Goal: Task Accomplishment & Management: Use online tool/utility

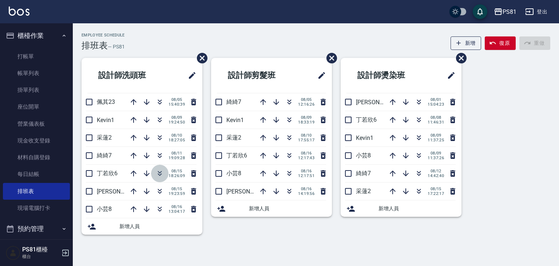
click at [159, 173] on icon "button" at bounding box center [159, 173] width 9 height 9
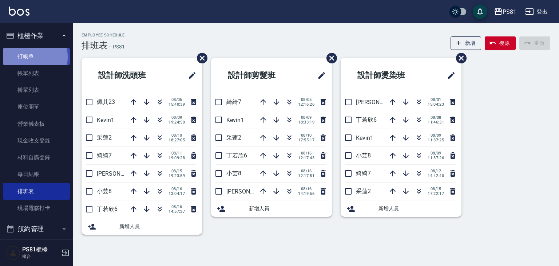
click at [29, 57] on link "打帳單" at bounding box center [36, 56] width 67 height 17
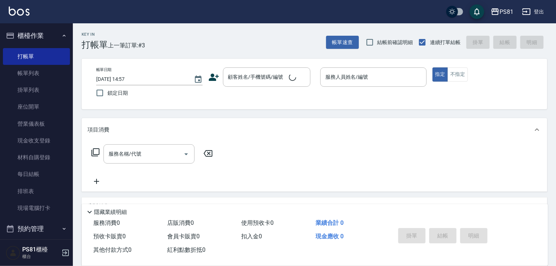
click at [102, 43] on h3 "打帳單" at bounding box center [95, 45] width 26 height 10
click at [52, 190] on link "排班表" at bounding box center [36, 191] width 67 height 17
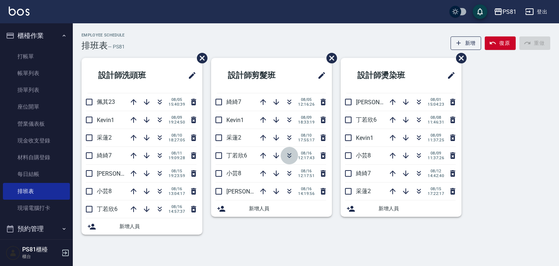
click at [288, 154] on icon "button" at bounding box center [290, 154] width 4 height 3
drag, startPoint x: 331, startPoint y: 242, endPoint x: 321, endPoint y: 232, distance: 13.9
click at [326, 237] on div "設計師剪髮[PERSON_NAME]7 [DATE] 12:16:26 Kevin1 [DATE] 18:33:19 采[PERSON_NAME]2 [DAT…" at bounding box center [267, 150] width 130 height 185
